Goal: Task Accomplishment & Management: Complete application form

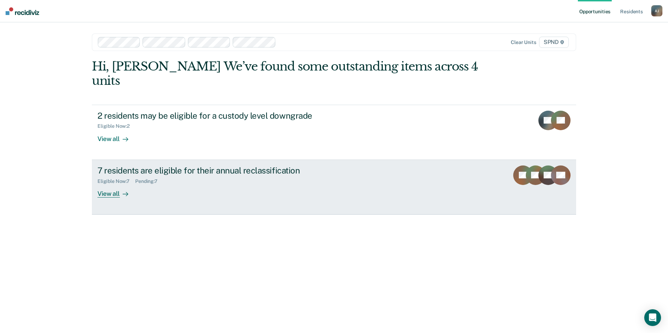
click at [103, 184] on div "View all" at bounding box center [117, 191] width 39 height 14
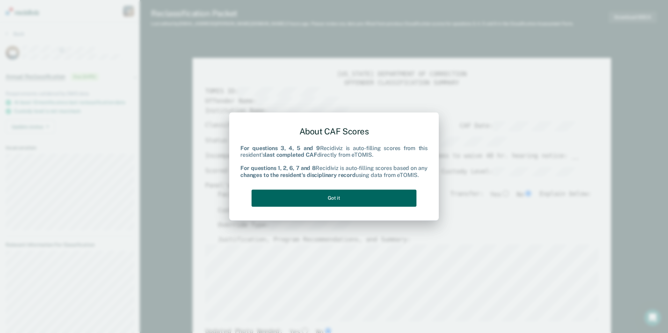
click at [347, 190] on button "Got it" at bounding box center [334, 198] width 165 height 17
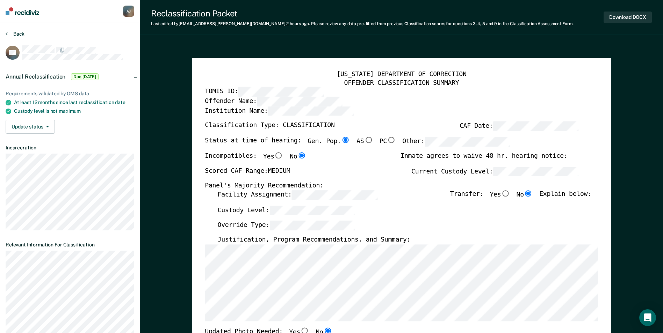
click at [16, 34] on button "Back" at bounding box center [15, 34] width 19 height 6
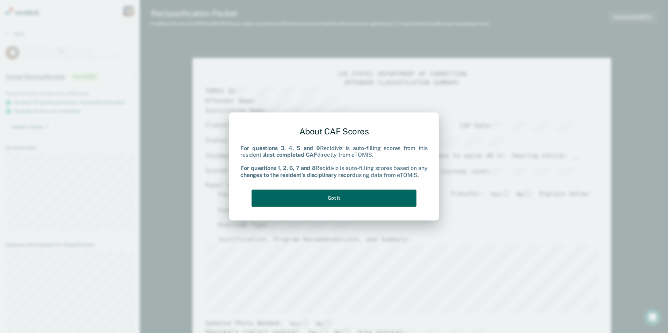
click at [376, 195] on button "Got it" at bounding box center [334, 198] width 165 height 17
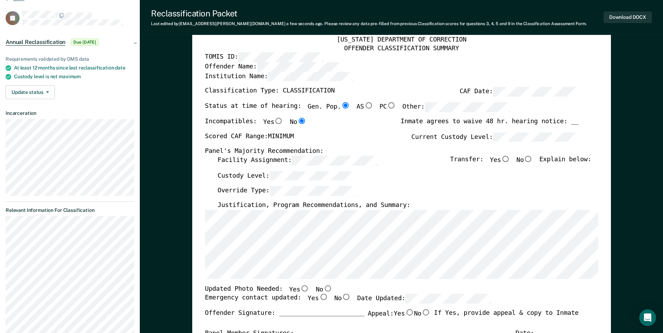
scroll to position [35, 0]
click at [300, 287] on input "Yes" at bounding box center [304, 288] width 9 height 6
type textarea "x"
radio input "true"
click at [319, 300] on input "Yes" at bounding box center [323, 297] width 9 height 6
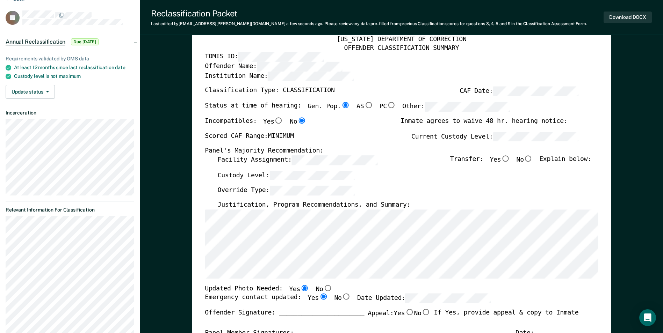
type textarea "x"
radio input "true"
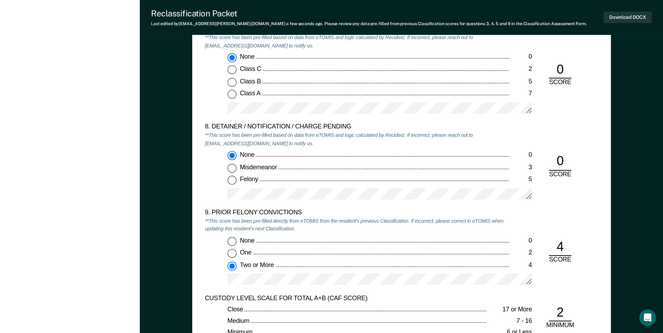
scroll to position [1503, 0]
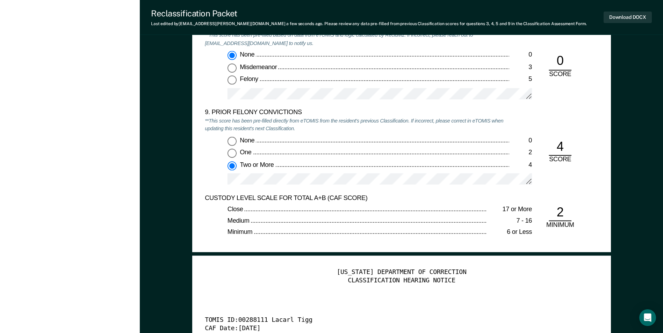
drag, startPoint x: 403, startPoint y: 173, endPoint x: 364, endPoint y: 191, distance: 43.5
click at [364, 191] on div at bounding box center [380, 181] width 304 height 17
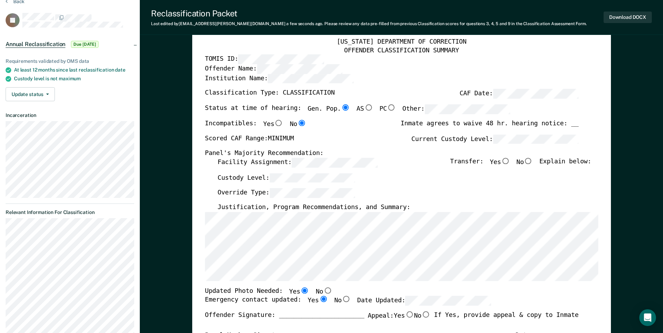
scroll to position [0, 0]
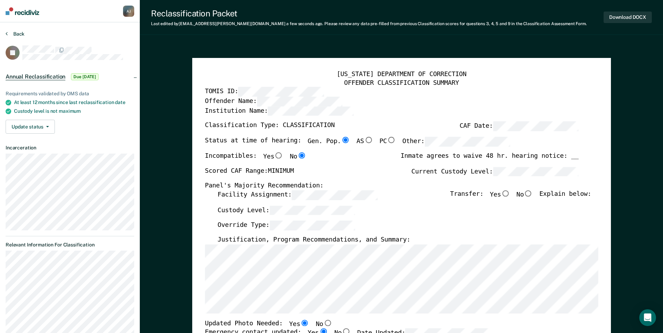
click at [8, 33] on button "Back" at bounding box center [15, 34] width 19 height 6
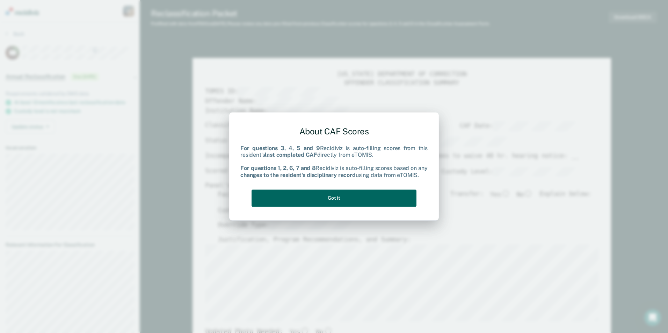
click at [348, 201] on button "Got it" at bounding box center [334, 198] width 165 height 17
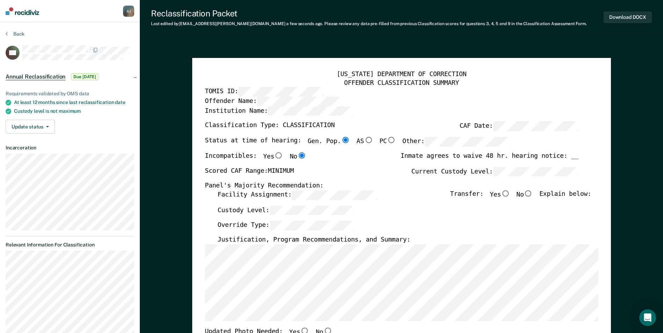
click at [532, 195] on input "No" at bounding box center [528, 193] width 9 height 6
type textarea "x"
radio input "true"
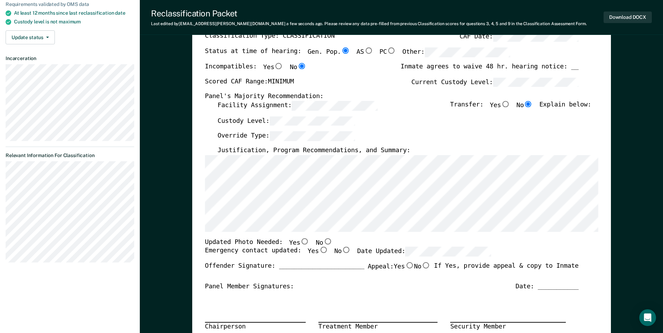
scroll to position [105, 0]
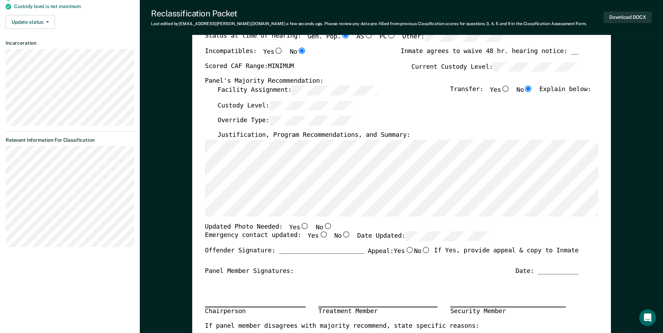
click at [323, 224] on input "No" at bounding box center [327, 226] width 9 height 6
type textarea "x"
radio input "true"
click at [319, 236] on input "Yes" at bounding box center [323, 235] width 9 height 6
type textarea "x"
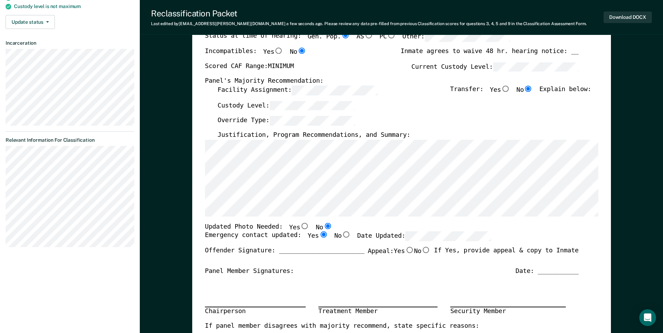
radio input "true"
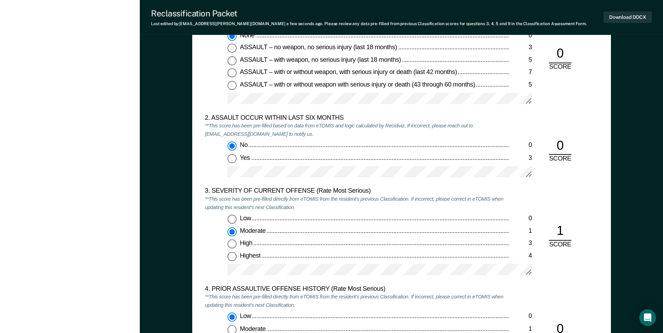
scroll to position [734, 0]
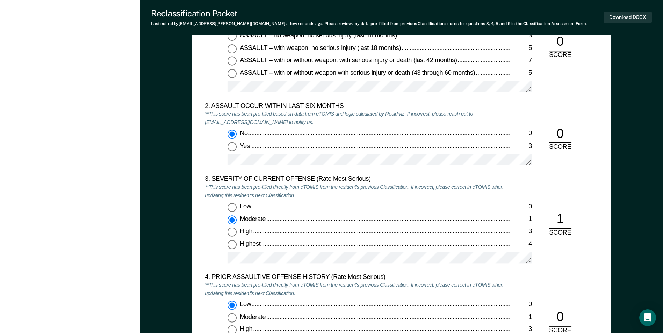
type textarea "x"
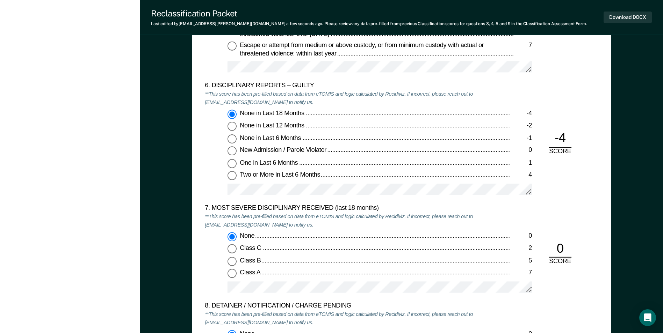
scroll to position [1188, 0]
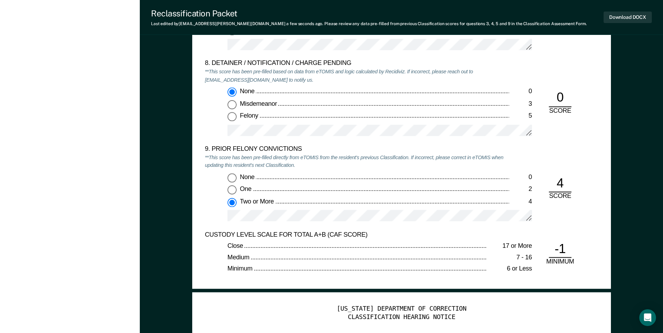
scroll to position [1468, 0]
